Goal: Task Accomplishment & Management: Use online tool/utility

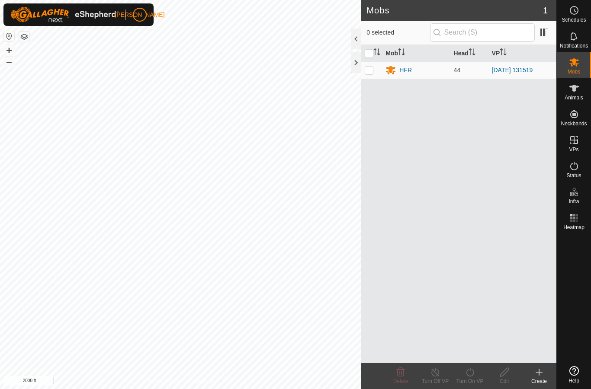
click at [357, 63] on div at bounding box center [356, 62] width 10 height 21
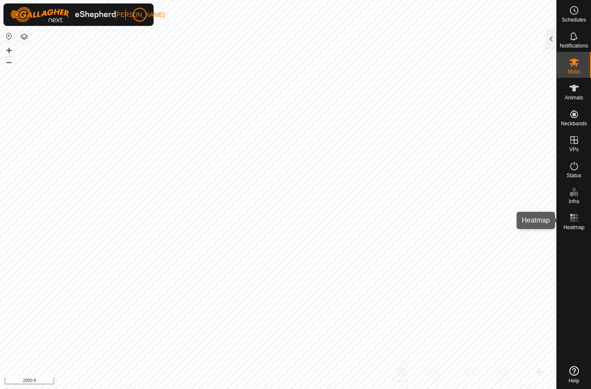
click at [576, 225] on span "Heatmap" at bounding box center [573, 227] width 21 height 5
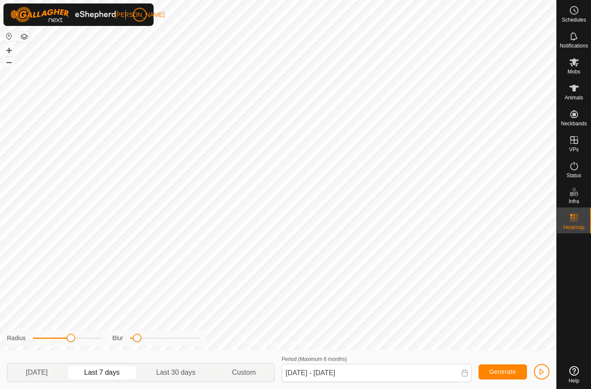
click at [572, 217] on icon at bounding box center [574, 218] width 10 height 10
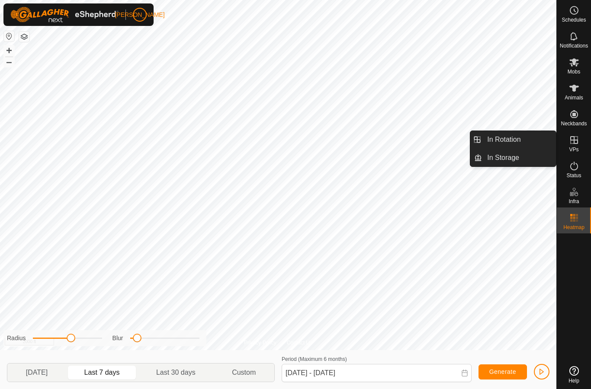
click at [529, 142] on link "In Rotation" at bounding box center [519, 139] width 74 height 17
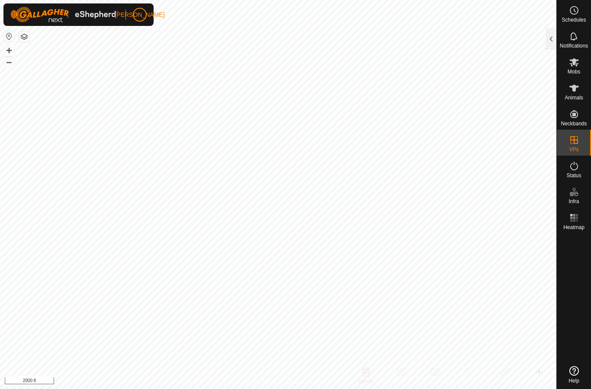
click at [553, 37] on div at bounding box center [551, 39] width 10 height 21
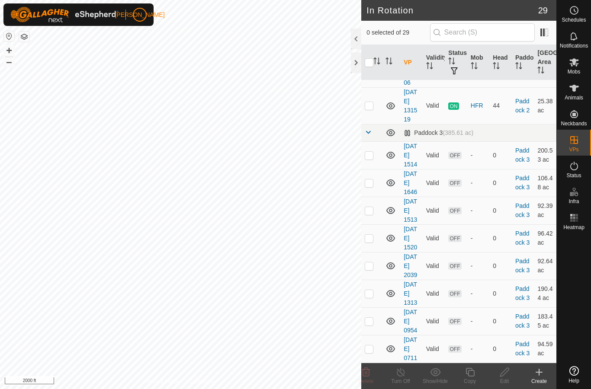
scroll to position [847, 0]
click at [376, 124] on td at bounding box center [371, 105] width 21 height 37
checkbox input "true"
click at [357, 43] on div at bounding box center [356, 39] width 10 height 21
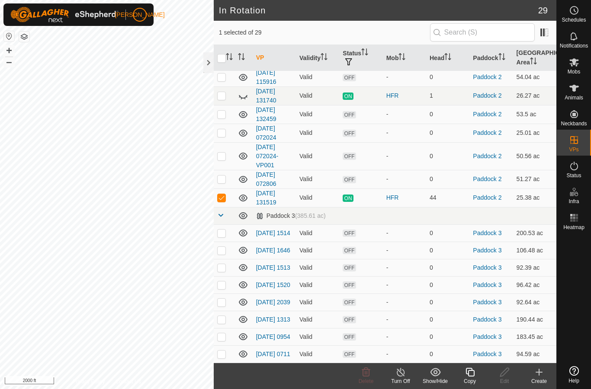
scroll to position [308, 0]
click at [227, 170] on td at bounding box center [224, 179] width 21 height 19
click at [226, 170] on td at bounding box center [224, 179] width 21 height 19
click at [222, 176] on p-checkbox at bounding box center [221, 179] width 9 height 7
click at [224, 176] on p-checkbox at bounding box center [221, 179] width 9 height 7
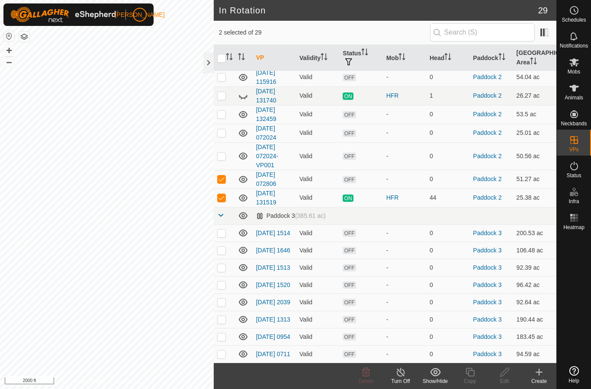
checkbox input "false"
click at [221, 153] on p-checkbox at bounding box center [221, 156] width 9 height 7
click at [224, 142] on td at bounding box center [224, 156] width 21 height 28
checkbox input "false"
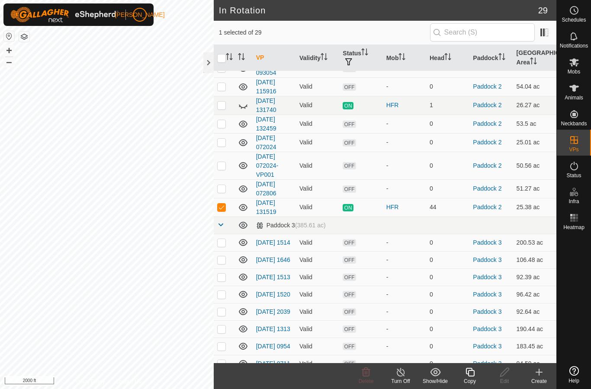
scroll to position [290, 0]
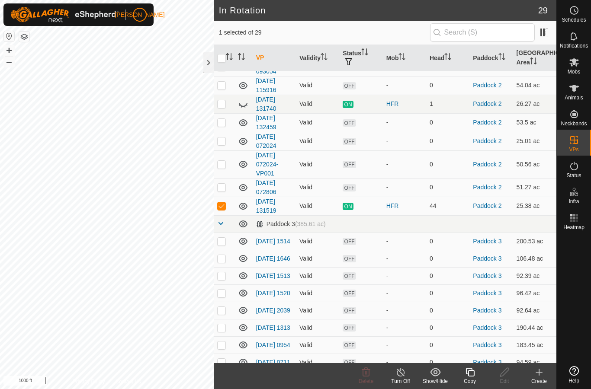
click at [213, 64] on div at bounding box center [208, 62] width 10 height 21
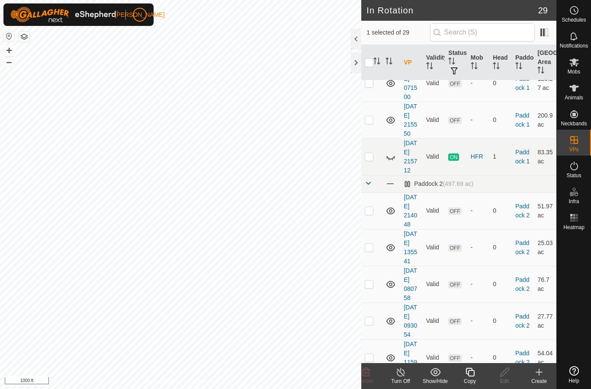
click at [361, 65] on div at bounding box center [356, 62] width 10 height 21
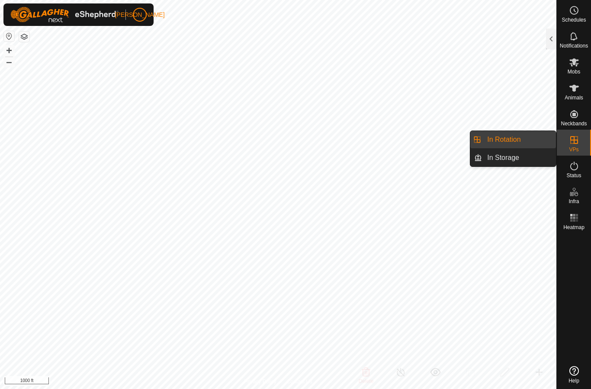
click at [531, 140] on link "In Rotation" at bounding box center [519, 139] width 74 height 17
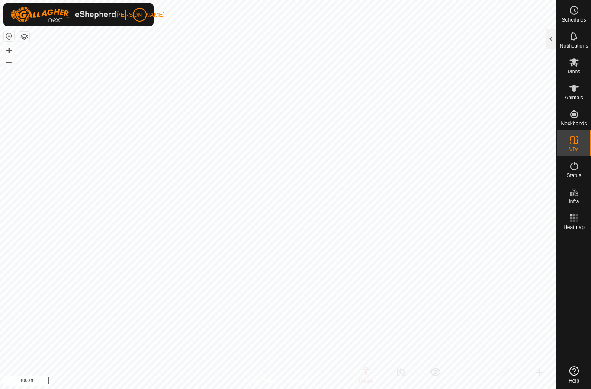
click at [549, 38] on div at bounding box center [551, 39] width 10 height 21
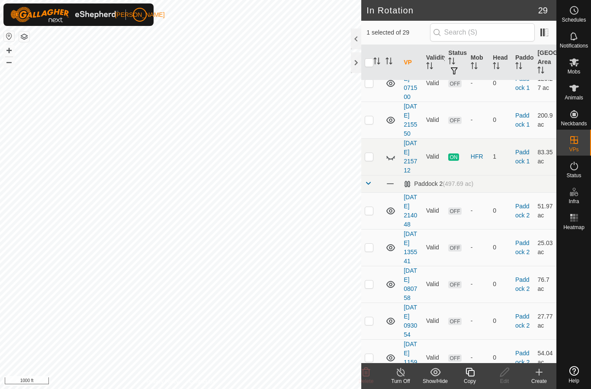
click at [542, 368] on icon at bounding box center [539, 372] width 10 height 10
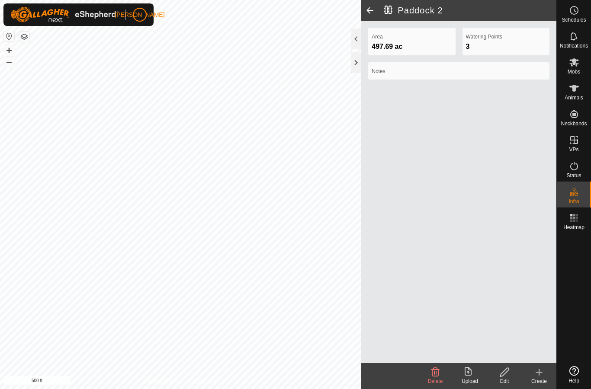
click at [354, 65] on div at bounding box center [356, 62] width 10 height 21
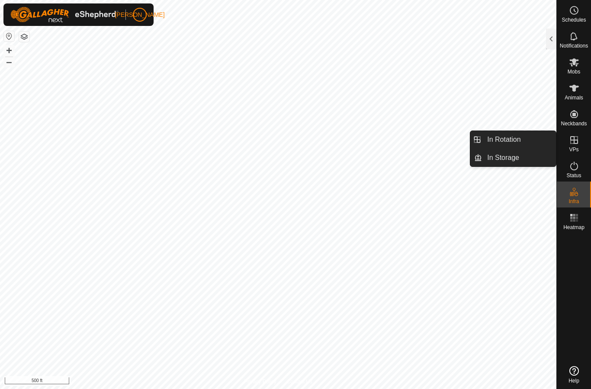
click at [521, 142] on link "In Rotation" at bounding box center [519, 139] width 74 height 17
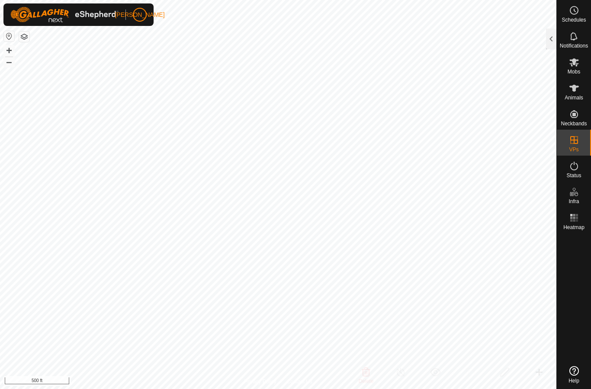
click at [550, 40] on div at bounding box center [551, 39] width 10 height 21
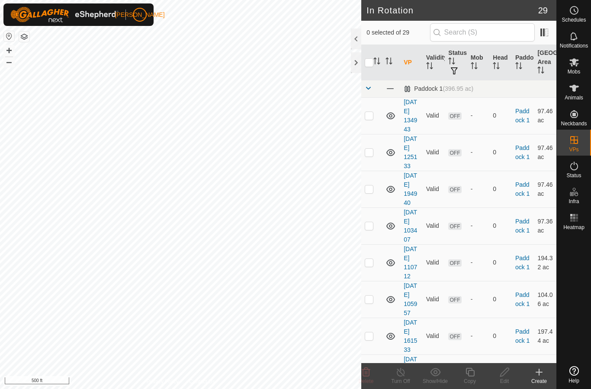
click at [540, 374] on icon at bounding box center [539, 372] width 10 height 10
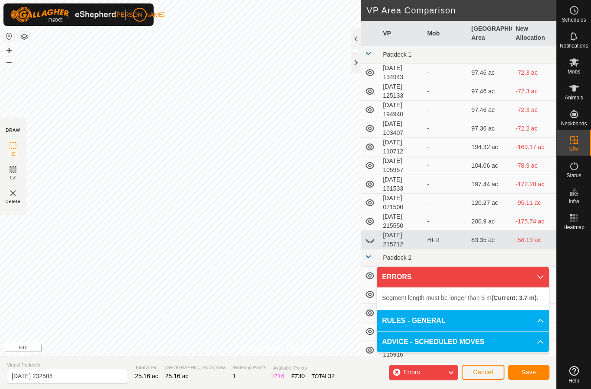
click at [528, 372] on span "Save" at bounding box center [528, 372] width 15 height 7
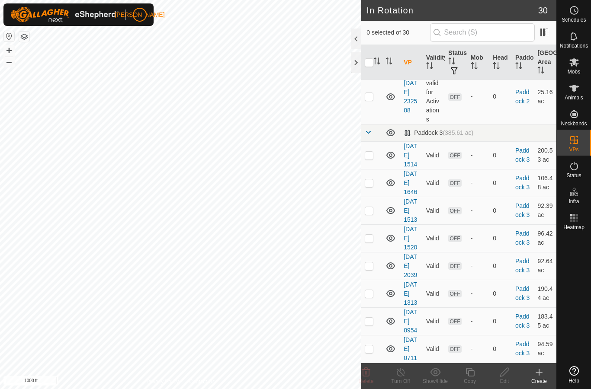
scroll to position [882, 0]
click at [373, 54] on p-checkbox at bounding box center [369, 50] width 9 height 7
checkbox input "true"
click at [472, 377] on icon at bounding box center [470, 372] width 11 height 10
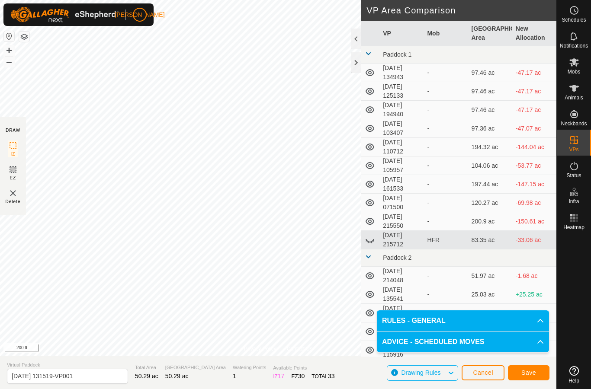
click at [533, 375] on span "Save" at bounding box center [528, 372] width 15 height 7
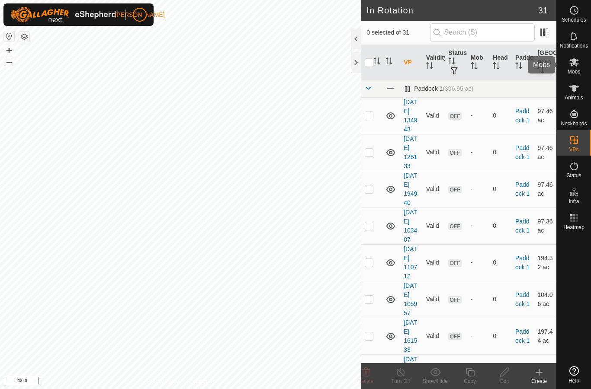
click at [574, 69] on span "Mobs" at bounding box center [574, 71] width 13 height 5
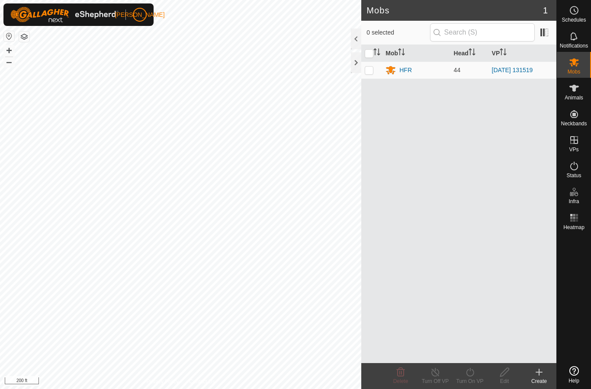
click at [374, 74] on td at bounding box center [371, 69] width 21 height 17
checkbox input "true"
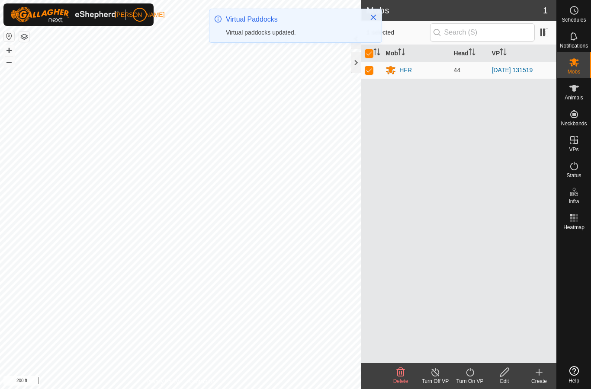
click at [468, 372] on icon at bounding box center [470, 372] width 11 height 10
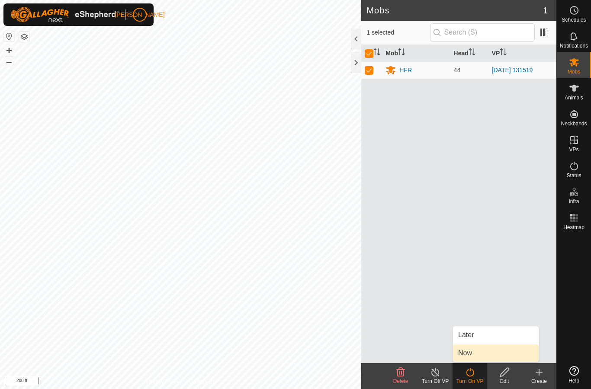
click at [469, 350] on span "Now" at bounding box center [465, 353] width 14 height 10
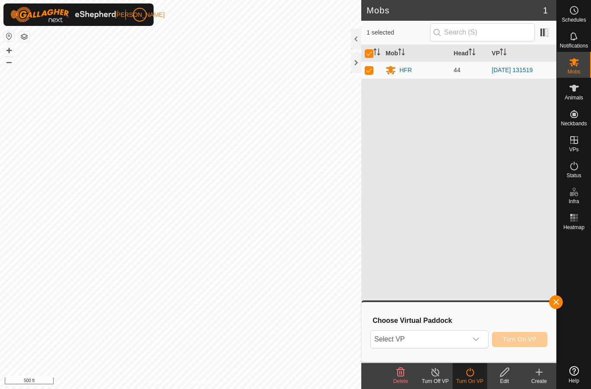
click at [480, 338] on div "dropdown trigger" at bounding box center [475, 339] width 17 height 17
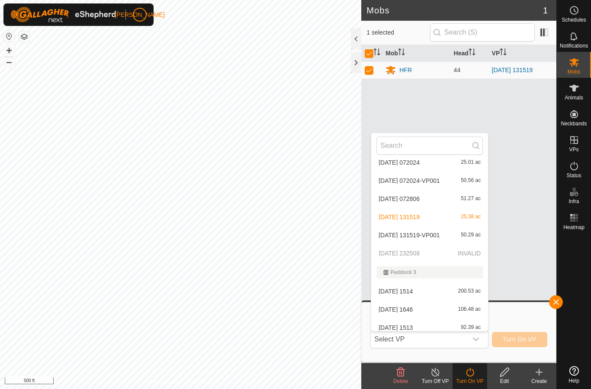
scroll to position [379, 0]
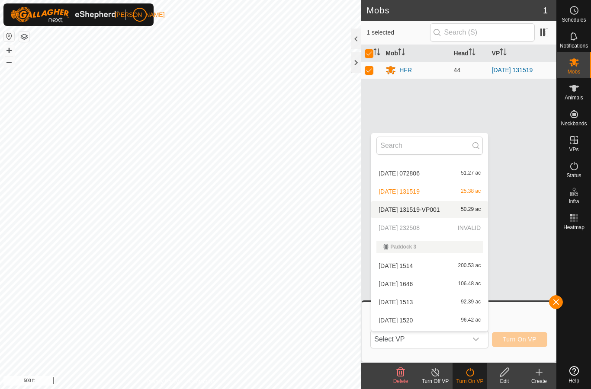
click at [439, 209] on span "[DATE] 131519-VP001" at bounding box center [409, 210] width 61 height 6
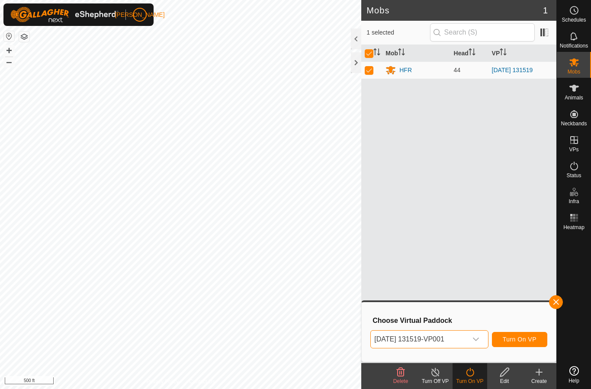
click at [525, 339] on span "Turn On VP" at bounding box center [520, 339] width 34 height 7
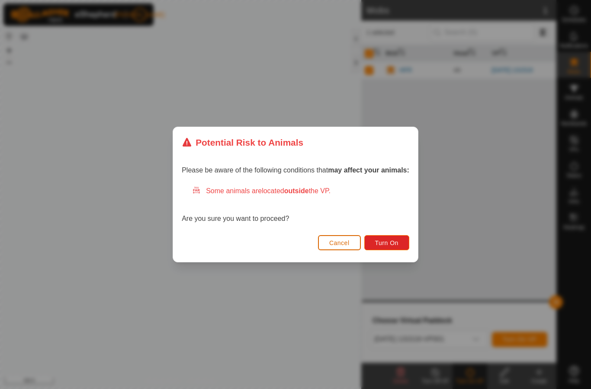
click at [401, 244] on button "Turn On" at bounding box center [386, 242] width 45 height 15
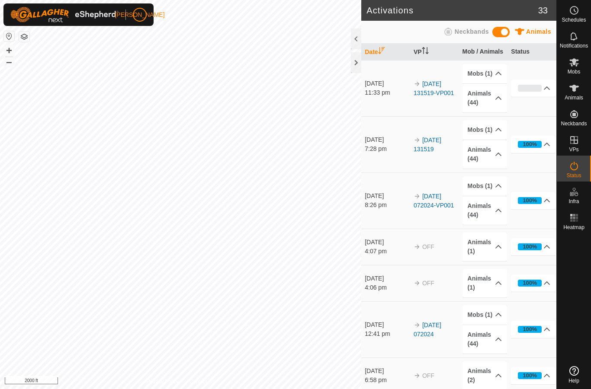
click at [361, 63] on div at bounding box center [356, 62] width 10 height 21
